Goal: Information Seeking & Learning: Find specific fact

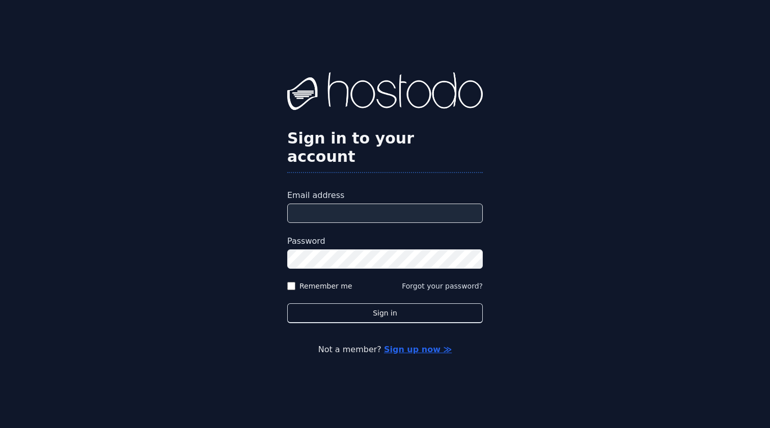
type input "**********"
click at [385, 303] on button "Sign in" at bounding box center [385, 313] width 196 height 20
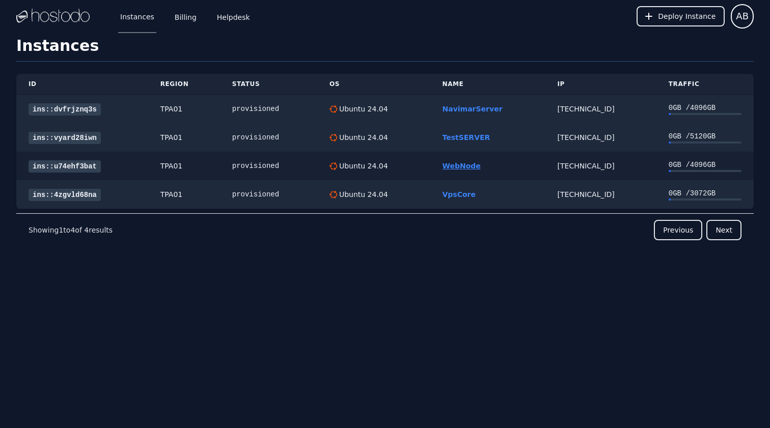
click at [462, 165] on link "WebNode" at bounding box center [462, 166] width 38 height 8
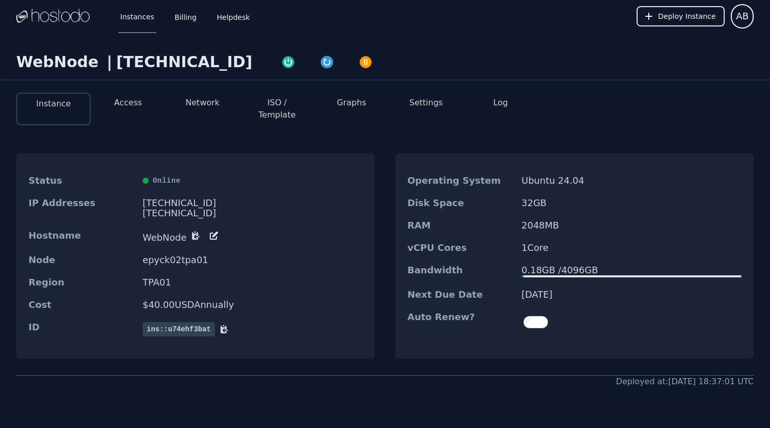
click at [431, 107] on button "Settings" at bounding box center [426, 103] width 34 height 12
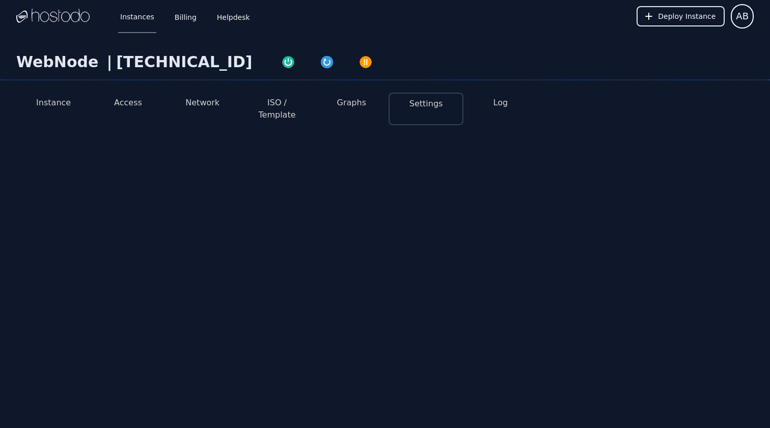
select select "***"
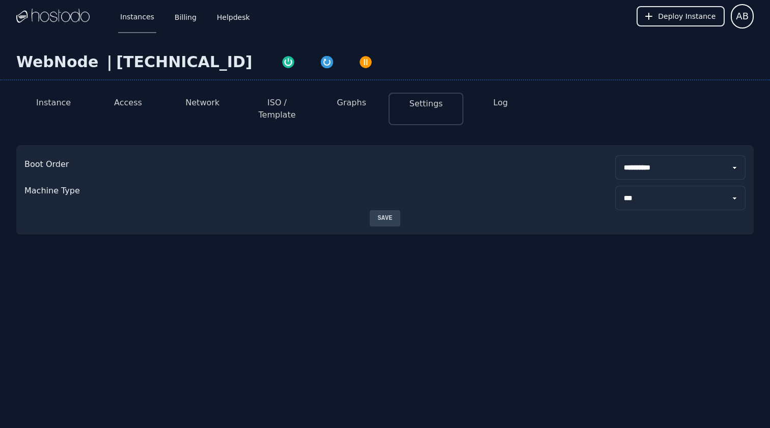
click at [369, 104] on li "Graphs" at bounding box center [351, 109] width 74 height 33
click at [219, 99] on li "Network" at bounding box center [202, 109] width 74 height 33
click at [127, 103] on button "Access" at bounding box center [128, 103] width 28 height 12
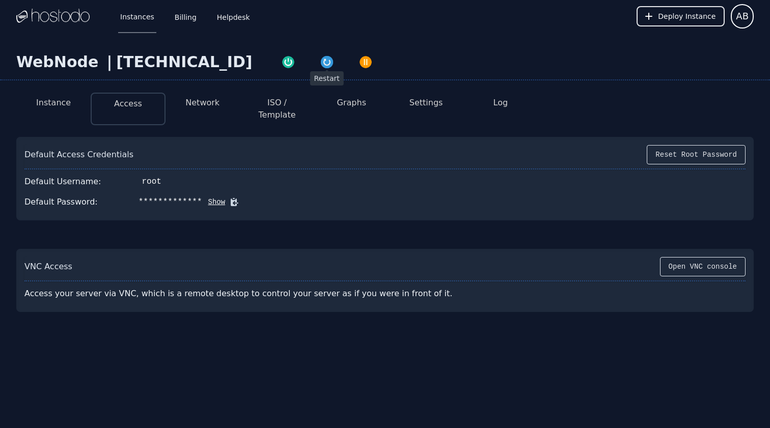
click at [320, 65] on img "button" at bounding box center [327, 62] width 14 height 14
click at [361, 108] on button "Graphs" at bounding box center [351, 103] width 29 height 12
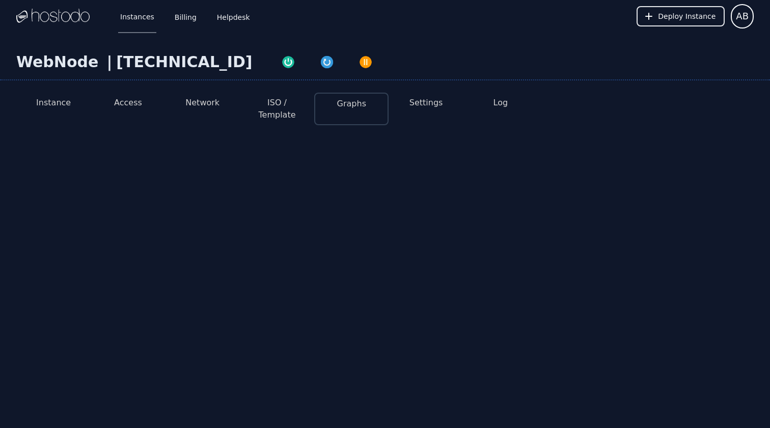
select select "***"
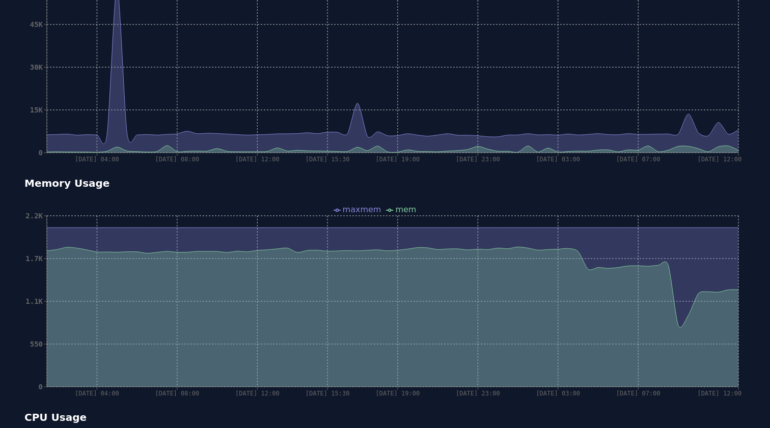
scroll to position [216, 0]
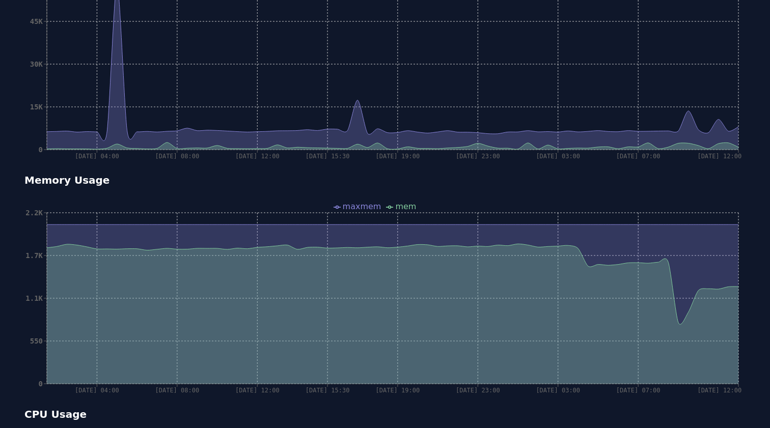
select select "***"
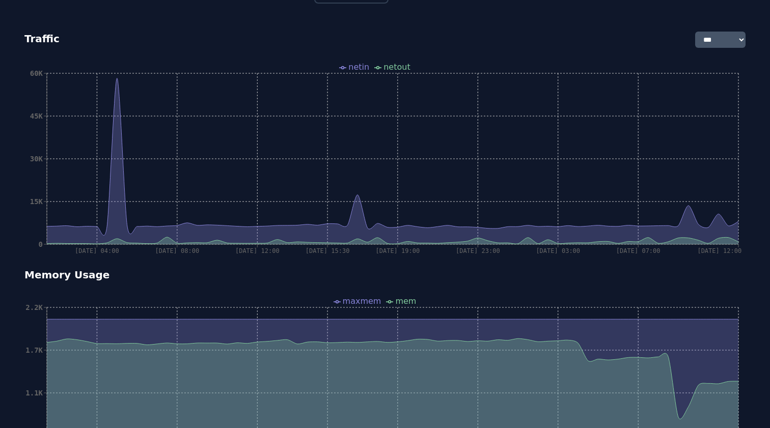
scroll to position [0, 0]
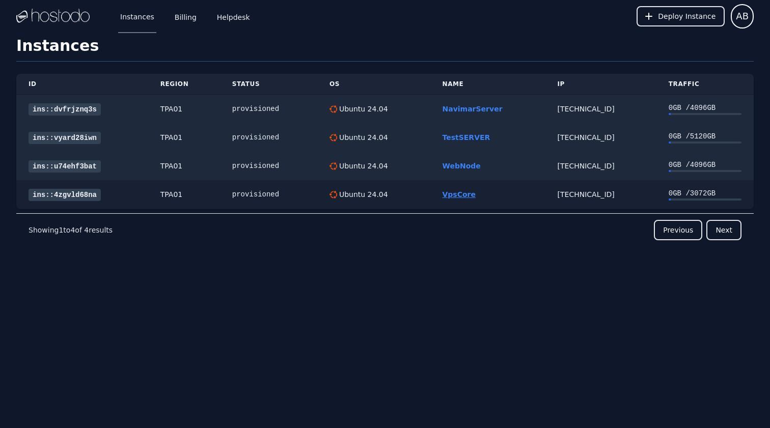
click at [468, 196] on link "VpsCore" at bounding box center [459, 194] width 33 height 8
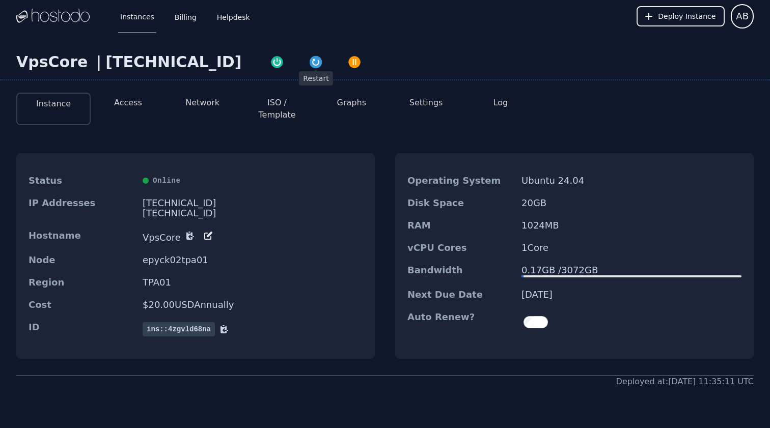
click at [309, 65] on img "button" at bounding box center [316, 62] width 14 height 14
click at [317, 99] on li "Graphs" at bounding box center [351, 109] width 74 height 33
click at [290, 107] on button "ISO / Template" at bounding box center [277, 109] width 58 height 24
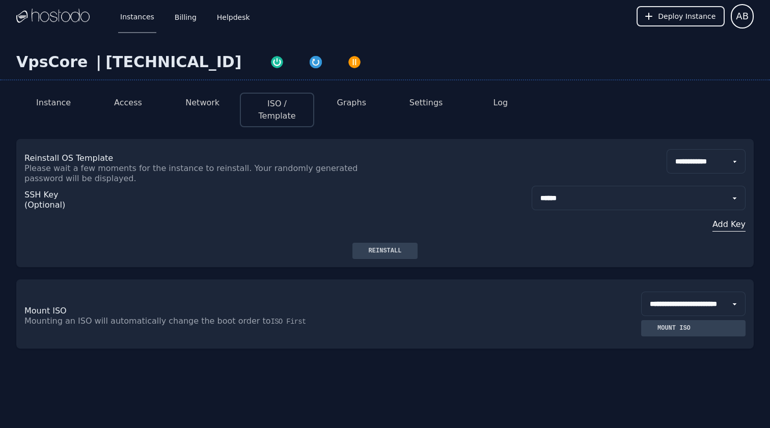
click at [195, 109] on li "Network" at bounding box center [202, 110] width 74 height 35
click at [204, 105] on button "Network" at bounding box center [202, 103] width 34 height 12
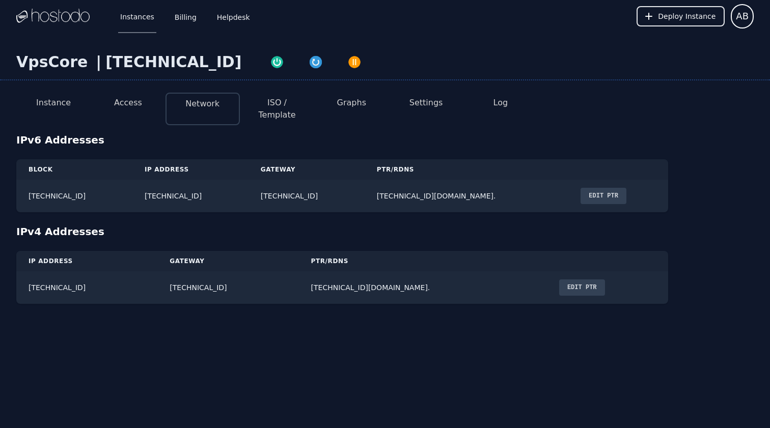
click at [64, 105] on button "Instance" at bounding box center [53, 103] width 35 height 12
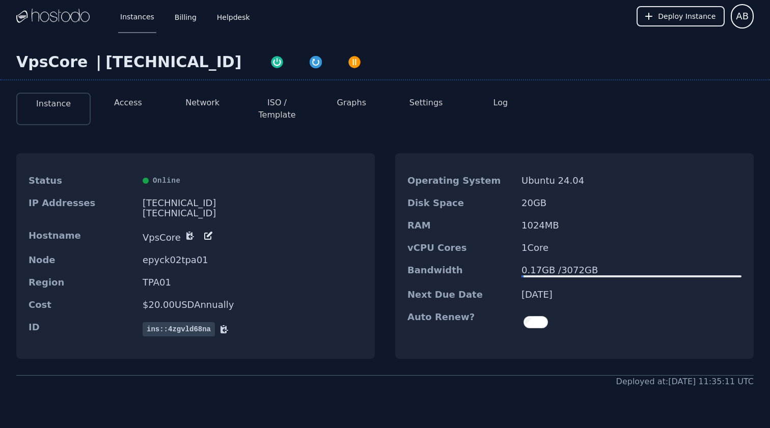
click at [126, 15] on link "Instances" at bounding box center [137, 16] width 38 height 34
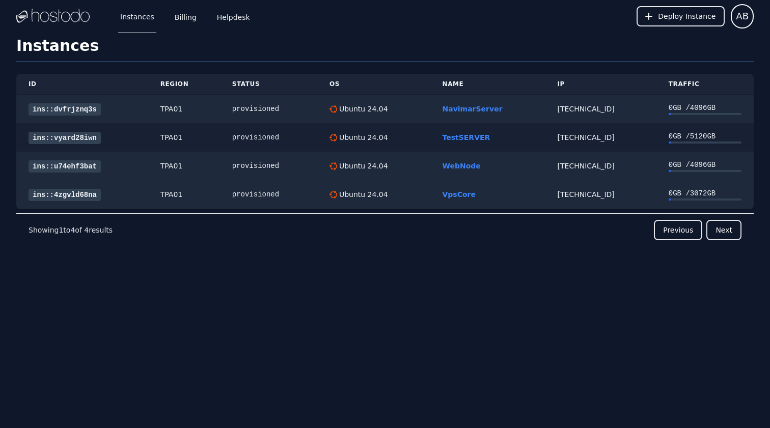
click at [560, 134] on div "[TECHNICAL_ID]" at bounding box center [601, 137] width 87 height 10
copy div "[TECHNICAL_ID]"
click at [573, 108] on div "[TECHNICAL_ID]" at bounding box center [601, 109] width 87 height 10
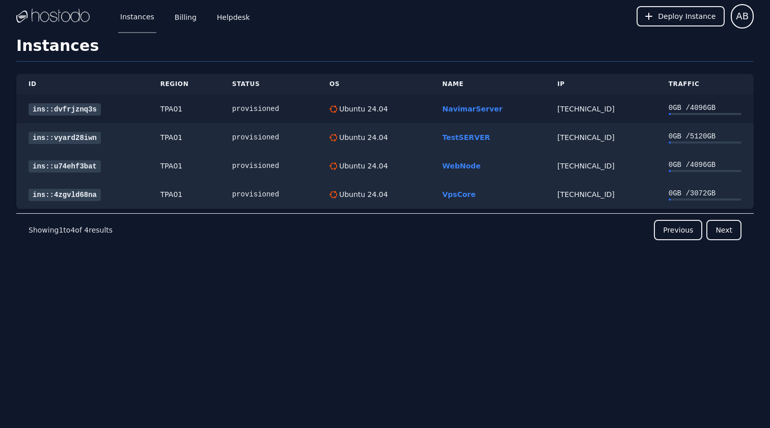
click at [573, 108] on div "[TECHNICAL_ID]" at bounding box center [601, 109] width 87 height 10
copy div "[TECHNICAL_ID]"
click at [576, 160] on td "[TECHNICAL_ID]" at bounding box center [600, 166] width 111 height 29
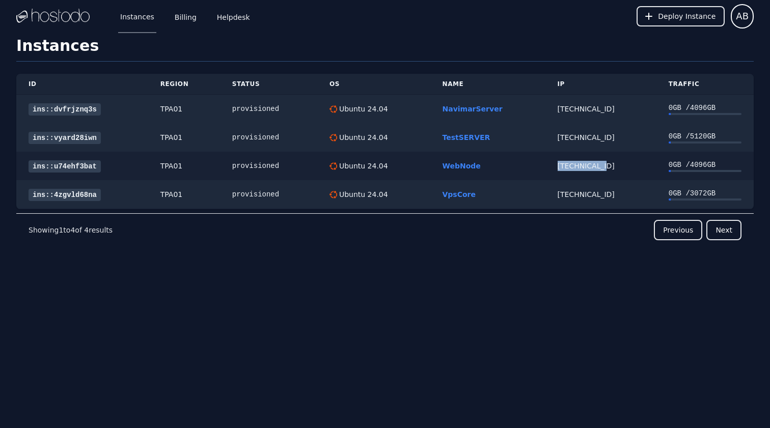
click at [576, 160] on td "[TECHNICAL_ID]" at bounding box center [600, 166] width 111 height 29
copy div "[TECHNICAL_ID]"
click at [586, 187] on td "[TECHNICAL_ID]" at bounding box center [600, 194] width 111 height 29
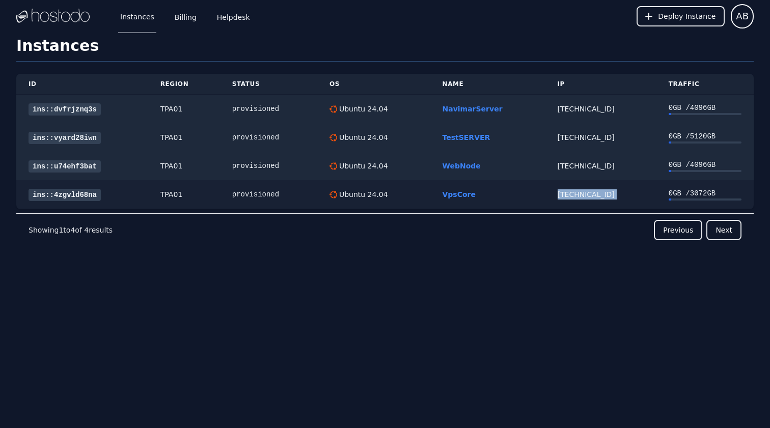
copy div "[TECHNICAL_ID]"
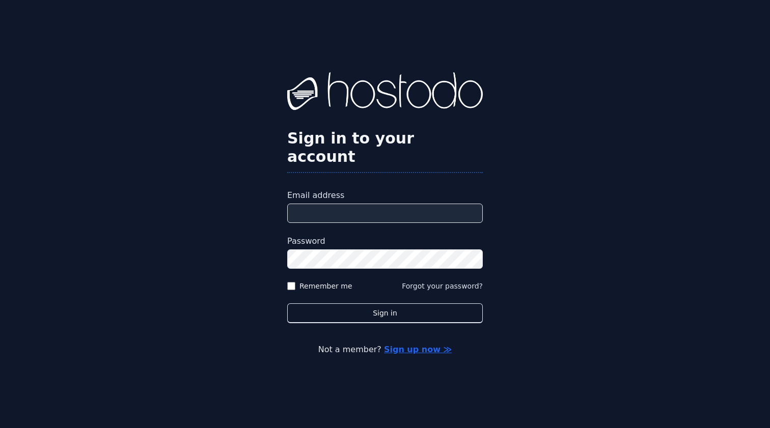
type input "**********"
click at [385, 303] on button "Sign in" at bounding box center [385, 313] width 196 height 20
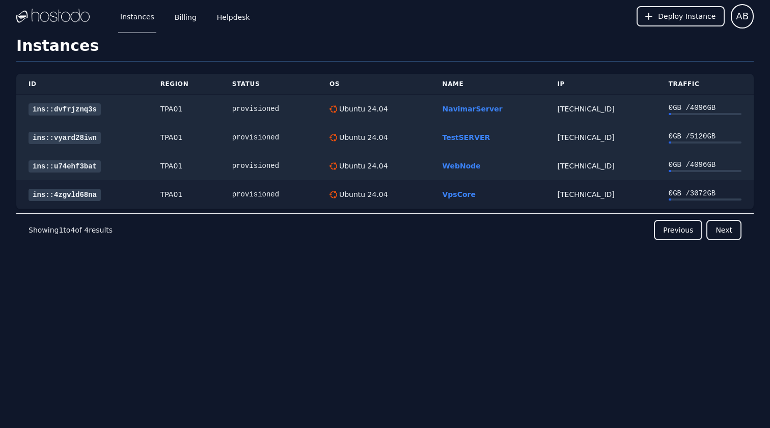
click at [568, 199] on div "[TECHNICAL_ID]" at bounding box center [601, 194] width 87 height 10
click at [575, 194] on div "[TECHNICAL_ID]" at bounding box center [601, 194] width 87 height 10
copy div "[TECHNICAL_ID]"
